Goal: Information Seeking & Learning: Learn about a topic

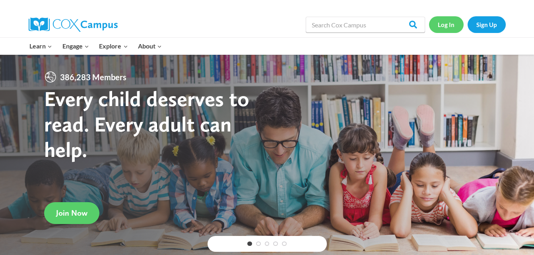
click at [442, 25] on link "Log In" at bounding box center [446, 24] width 35 height 16
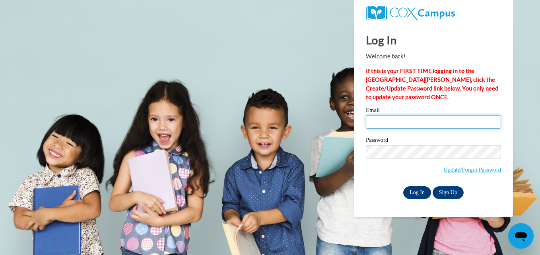
type input "bhall2844@stu.southernregional.edu"
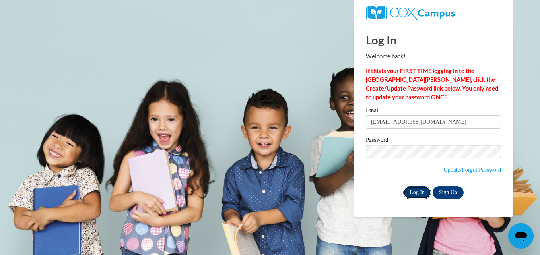
click at [418, 190] on input "Log In" at bounding box center [417, 192] width 28 height 13
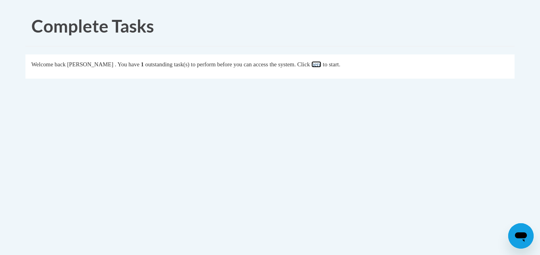
click at [321, 65] on link "here" at bounding box center [316, 64] width 10 height 6
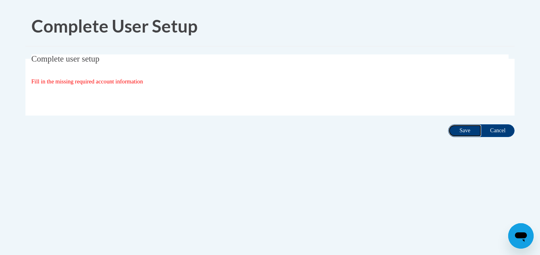
click at [460, 130] on input "Save" at bounding box center [464, 130] width 33 height 13
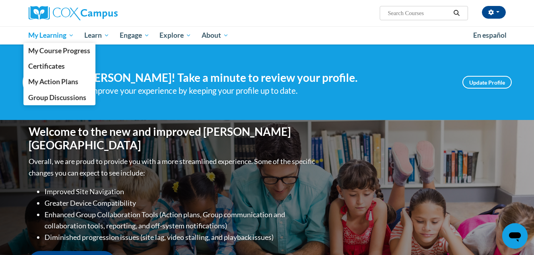
click at [52, 35] on span "My Learning" at bounding box center [51, 36] width 46 height 10
click at [48, 50] on span "My Course Progress" at bounding box center [59, 51] width 62 height 8
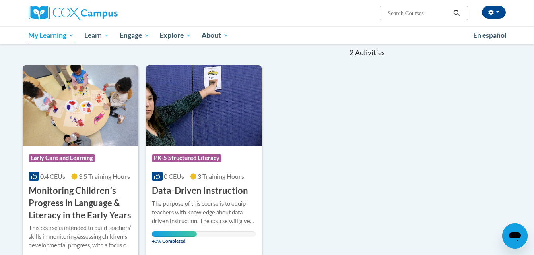
scroll to position [138, 0]
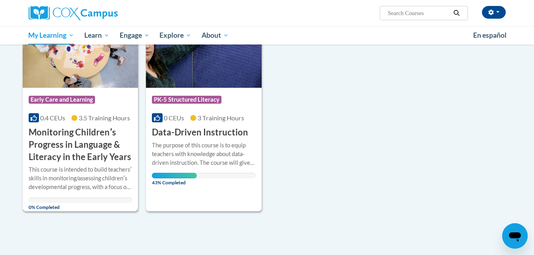
click at [44, 138] on h3 "Monitoring Childrenʹs Progress in Language & Literacy in the Early Years" at bounding box center [81, 144] width 104 height 37
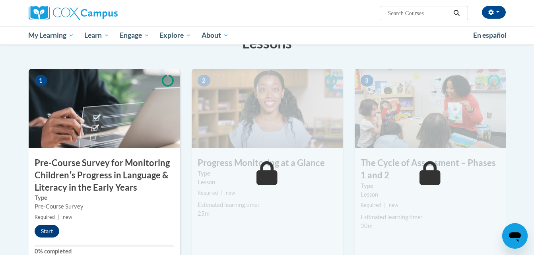
scroll to position [164, 0]
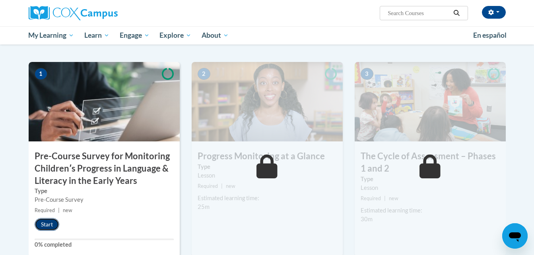
click at [47, 223] on button "Start" at bounding box center [47, 224] width 25 height 13
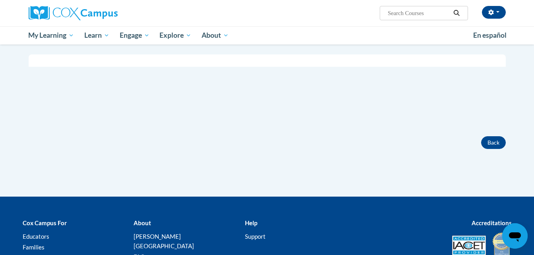
scroll to position [186, 0]
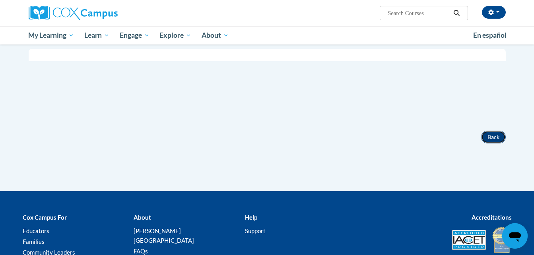
click at [487, 133] on button "Back" at bounding box center [493, 137] width 25 height 13
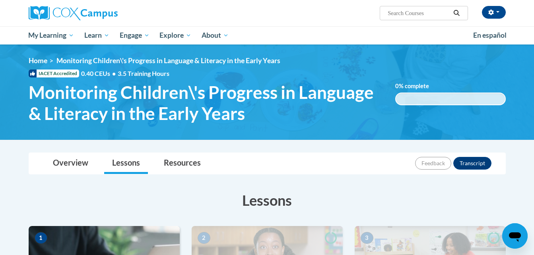
click at [43, 239] on span "1" at bounding box center [41, 238] width 13 height 12
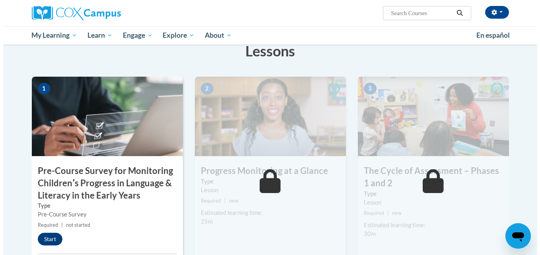
scroll to position [165, 0]
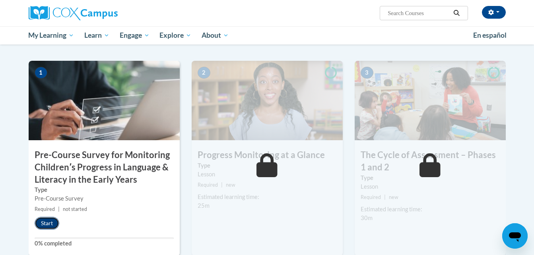
click at [44, 220] on button "Start" at bounding box center [47, 223] width 25 height 13
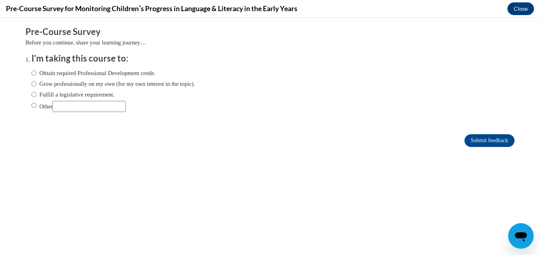
scroll to position [0, 0]
click at [56, 107] on input "Other" at bounding box center [88, 106] width 73 height 11
type input "Wan to learn more about monitoring children's progress in language and literacy."
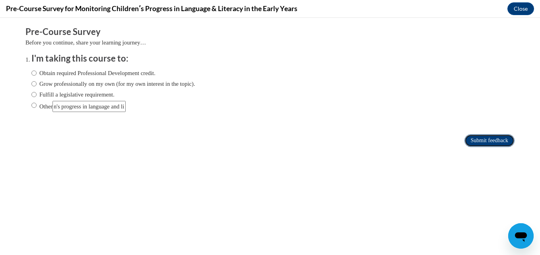
click at [479, 138] on input "Submit feedback" at bounding box center [489, 140] width 50 height 13
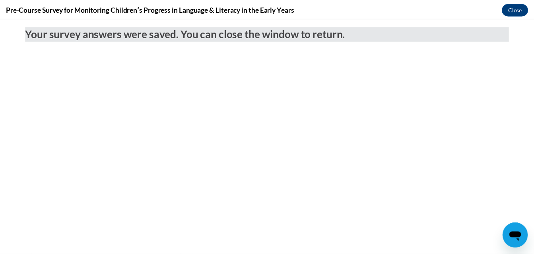
scroll to position [0, 0]
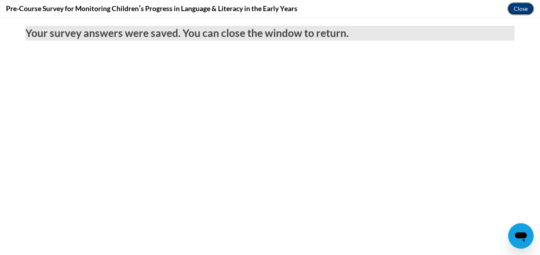
click at [516, 6] on button "Close" at bounding box center [520, 8] width 27 height 13
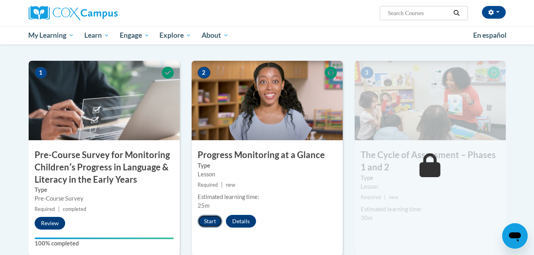
click at [213, 219] on button "Start" at bounding box center [210, 221] width 25 height 13
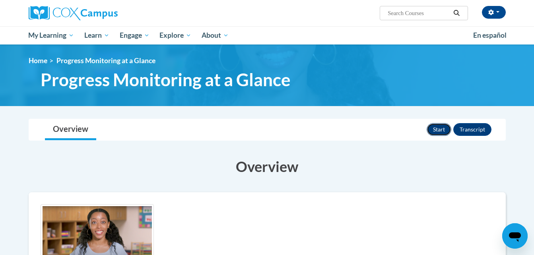
click at [441, 126] on button "Start" at bounding box center [439, 129] width 25 height 13
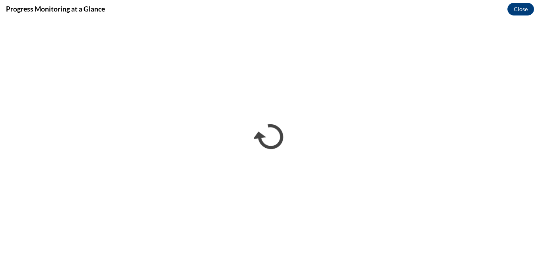
click at [534, 17] on div "Progress Monitoring at a Glance Close" at bounding box center [270, 9] width 540 height 18
click at [520, 9] on button "Close" at bounding box center [520, 9] width 27 height 13
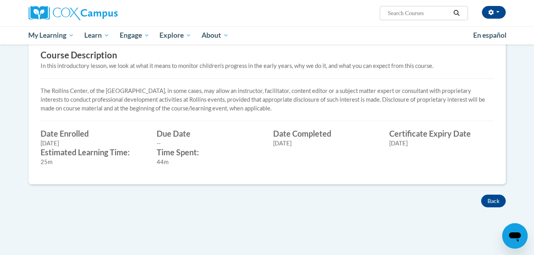
scroll to position [249, 0]
